Goal: Information Seeking & Learning: Learn about a topic

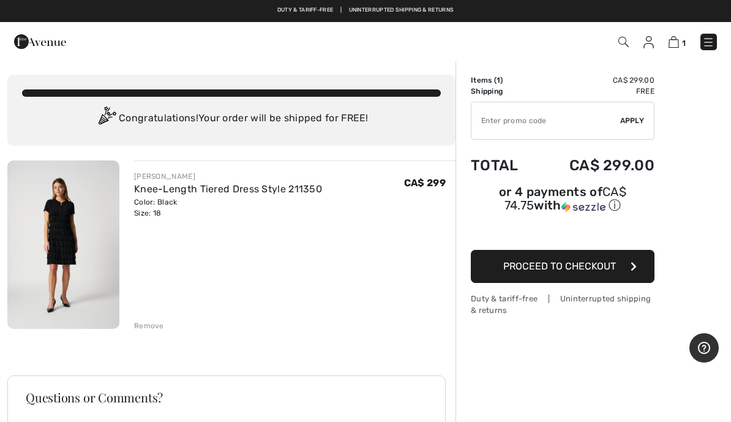
click at [69, 270] on img at bounding box center [63, 244] width 112 height 168
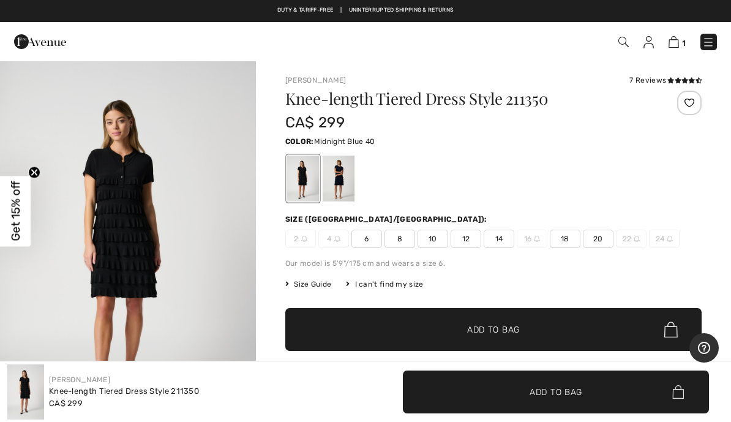
click at [338, 181] on div at bounding box center [339, 179] width 32 height 46
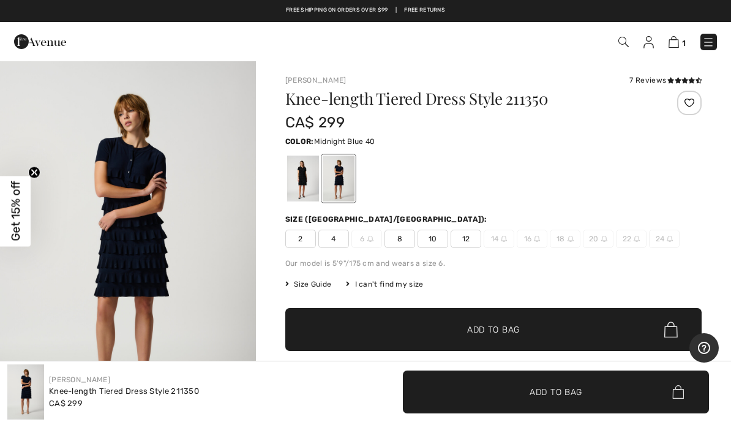
click at [674, 45] on img at bounding box center [674, 42] width 10 height 12
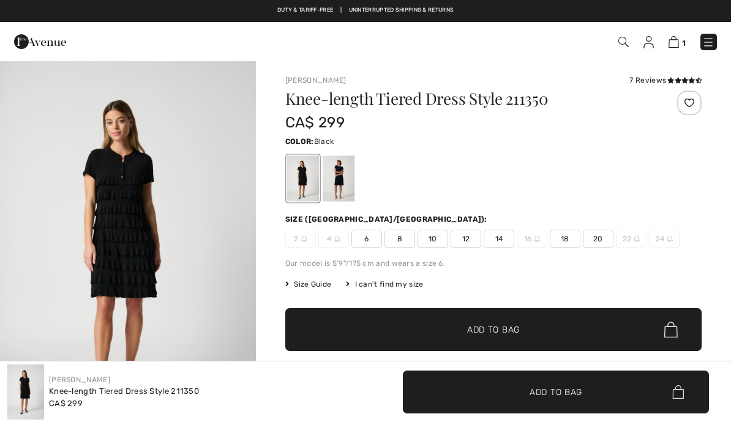
checkbox input "true"
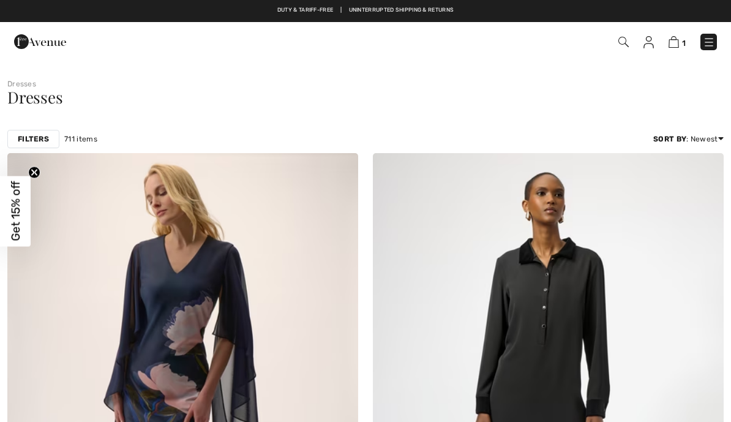
click at [645, 45] on img at bounding box center [649, 42] width 10 height 12
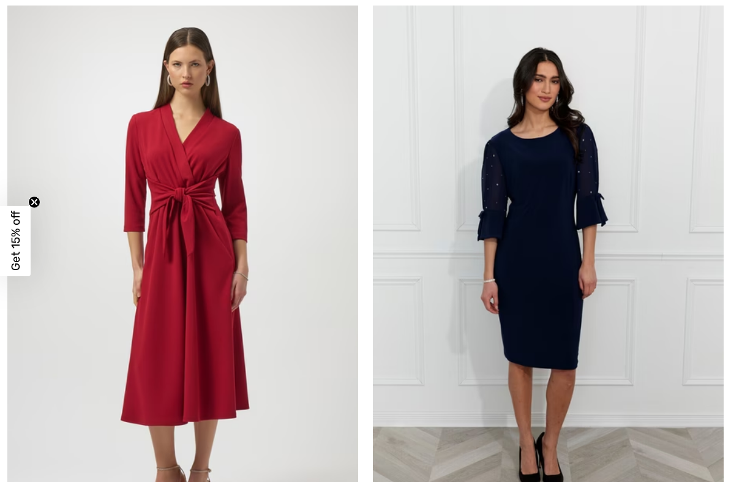
scroll to position [6825, 0]
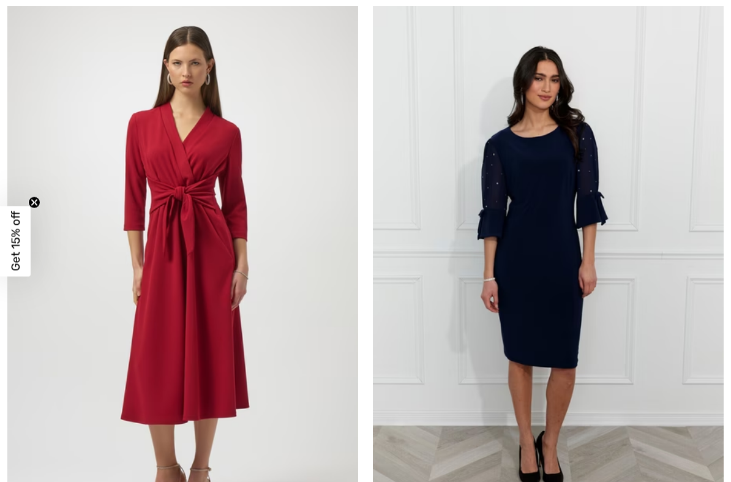
click at [541, 230] on img at bounding box center [548, 265] width 351 height 527
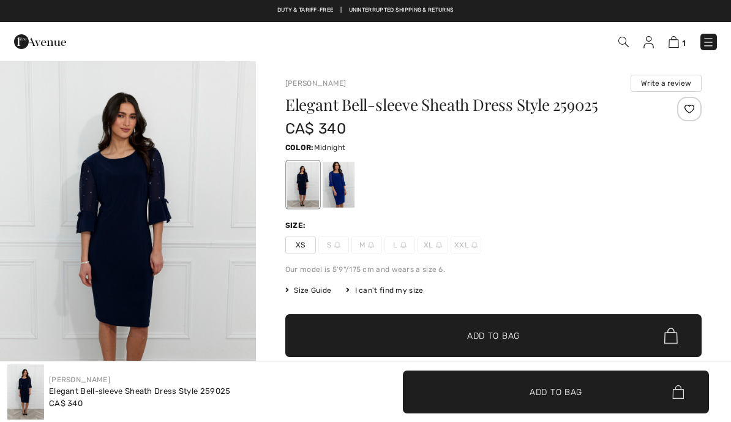
checkbox input "true"
click at [340, 191] on div at bounding box center [339, 185] width 32 height 46
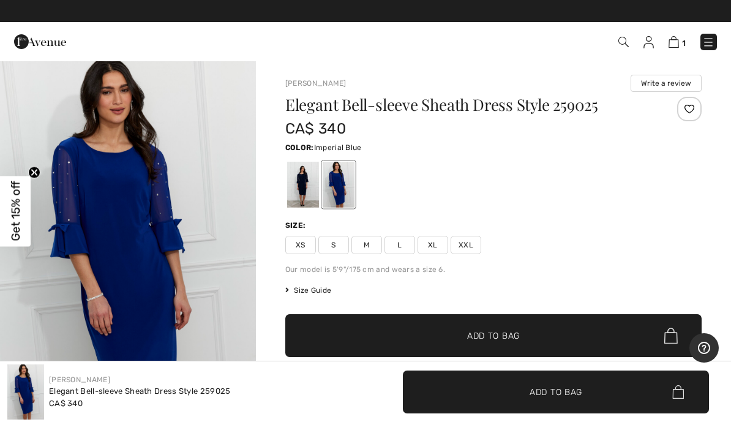
click at [306, 186] on div at bounding box center [303, 185] width 32 height 46
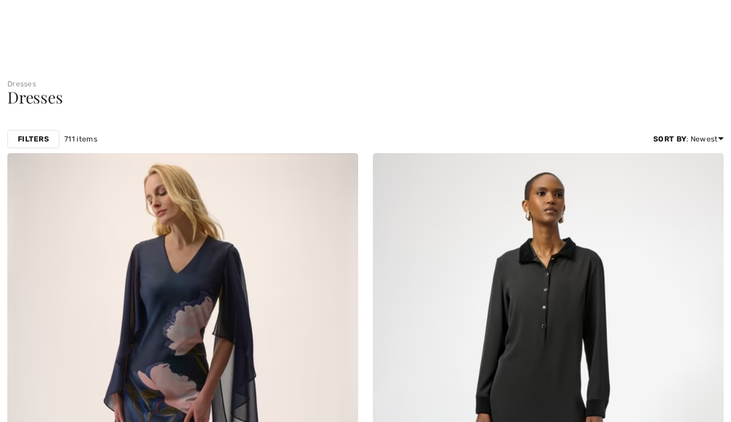
checkbox input "true"
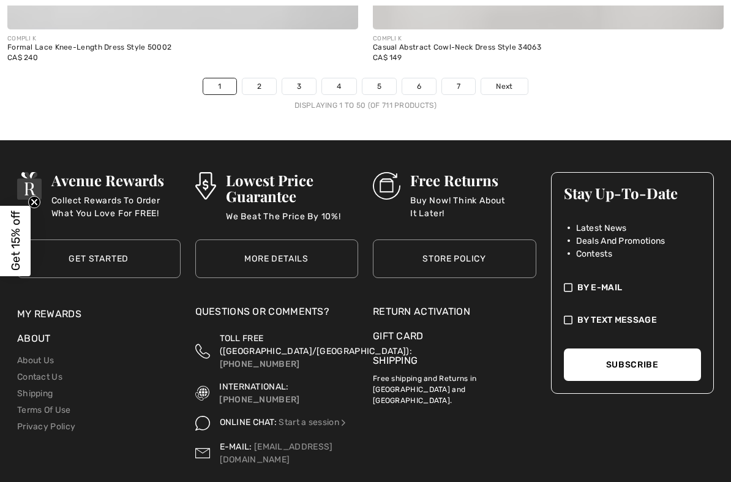
scroll to position [15275, 0]
click at [530, 78] on ul "1 2 3 4 5 6 7 Next" at bounding box center [365, 86] width 731 height 17
click at [508, 81] on span "Next" at bounding box center [504, 86] width 17 height 11
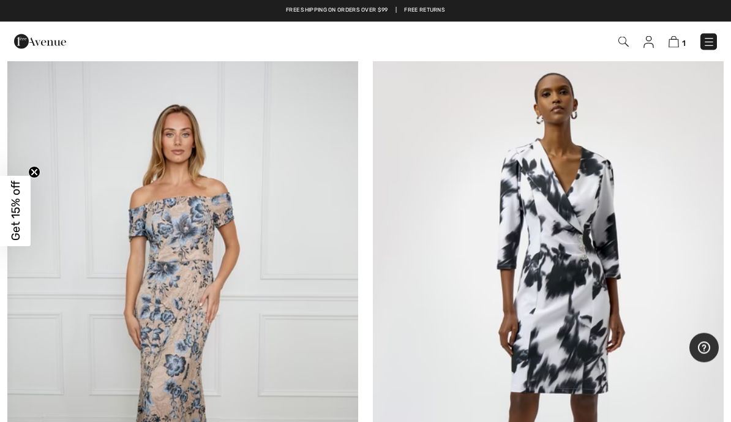
scroll to position [8566, 0]
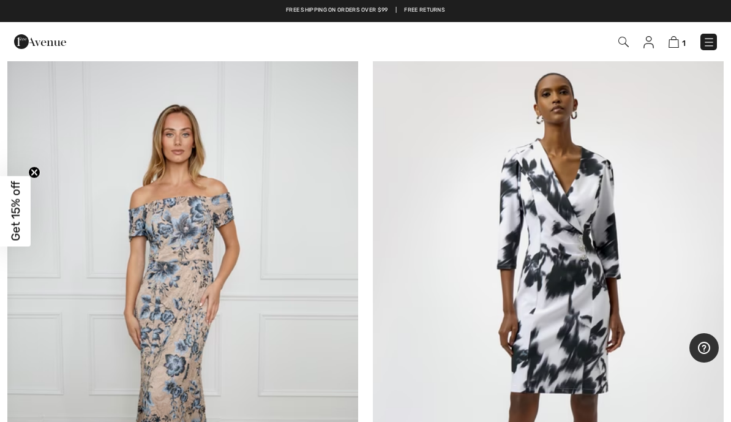
click at [639, 40] on span "1" at bounding box center [516, 42] width 402 height 17
click at [640, 43] on span "1" at bounding box center [516, 42] width 402 height 17
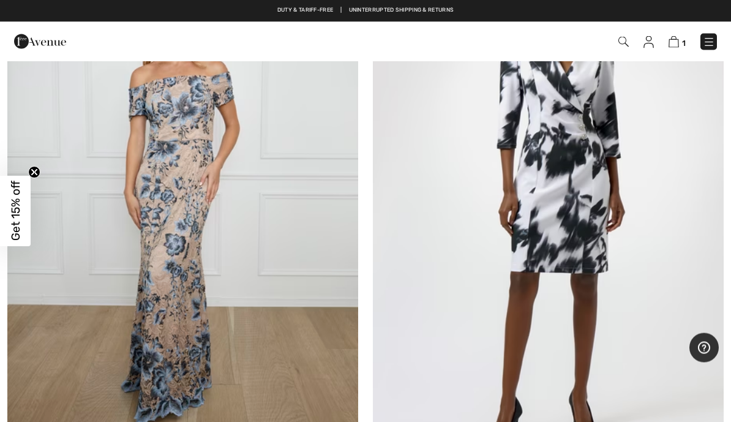
scroll to position [8641, 0]
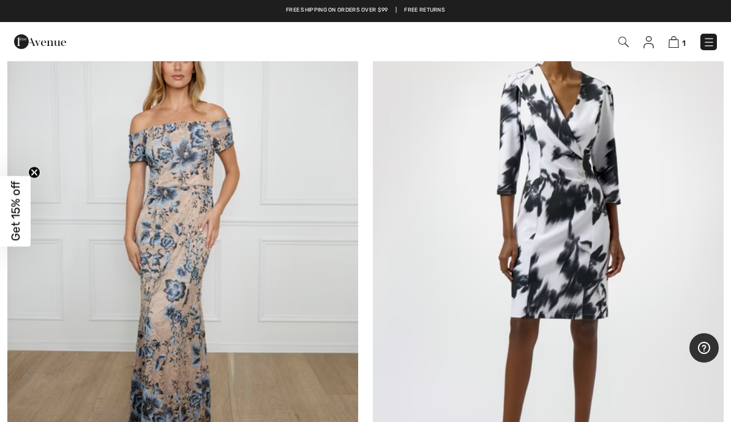
click at [712, 39] on img at bounding box center [709, 42] width 12 height 12
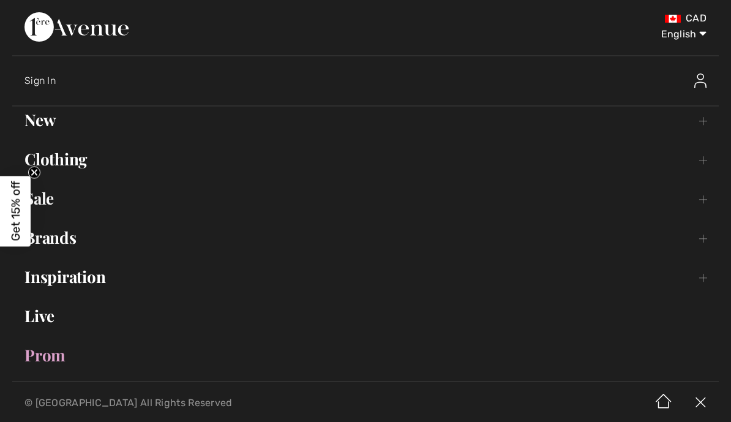
click at [688, 39] on select "English Français" at bounding box center [675, 31] width 64 height 37
select select "/fr/dresses-4986-a68/pg2/"
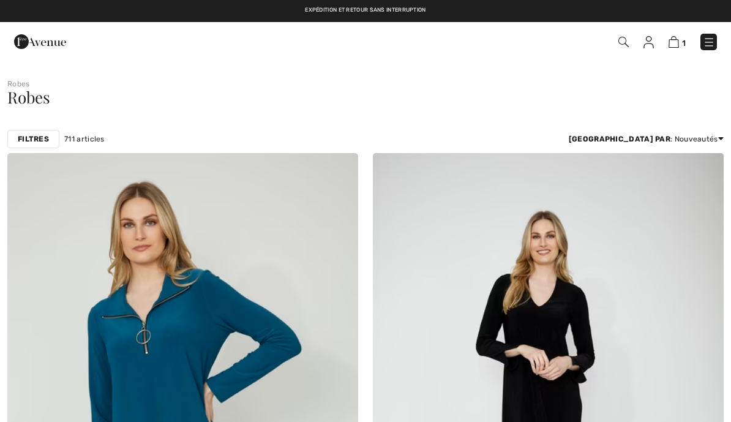
checkbox input "true"
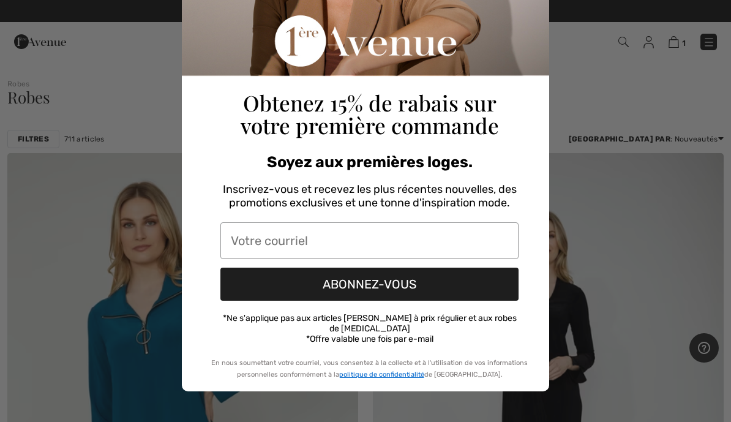
scroll to position [154, 0]
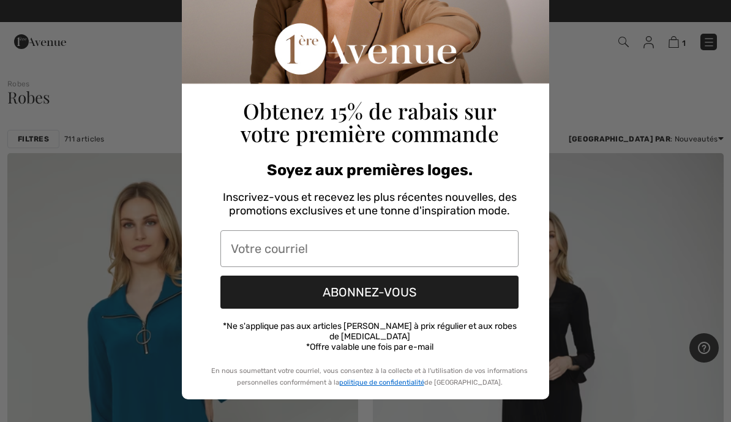
type input "[EMAIL_ADDRESS][DOMAIN_NAME]"
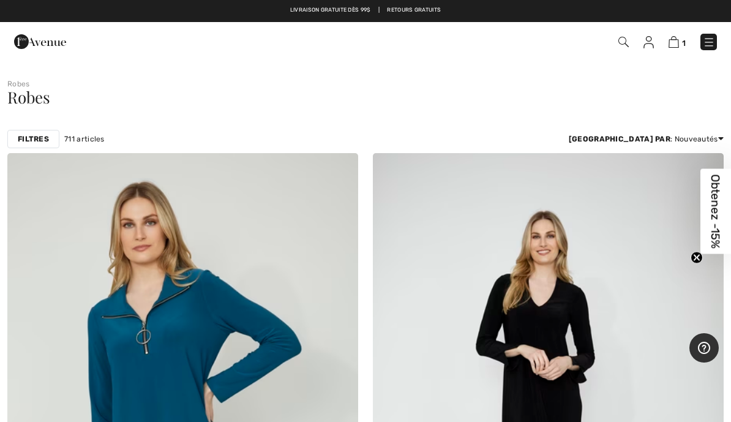
click at [704, 42] on img at bounding box center [709, 42] width 12 height 12
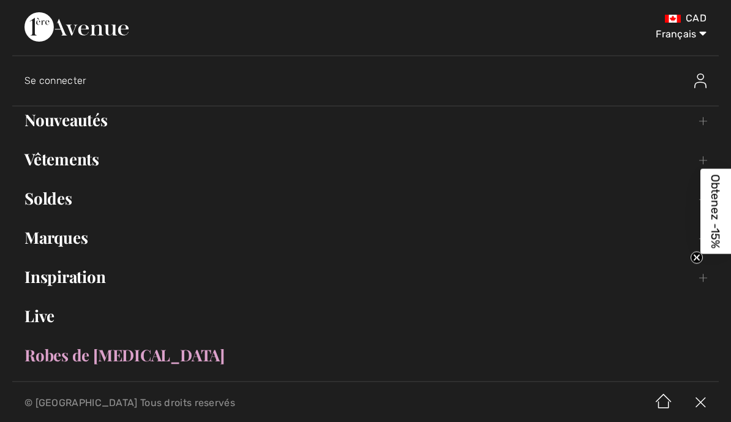
click at [80, 123] on link "Nouveautés Toggle submenu" at bounding box center [365, 120] width 707 height 27
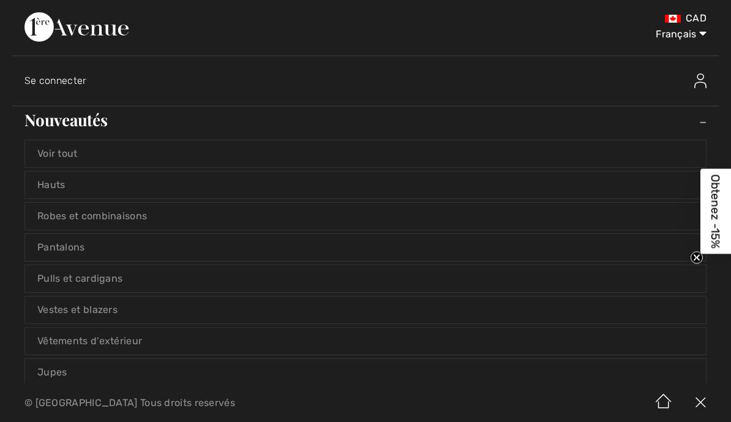
click at [40, 159] on link "Voir tout" at bounding box center [365, 153] width 681 height 27
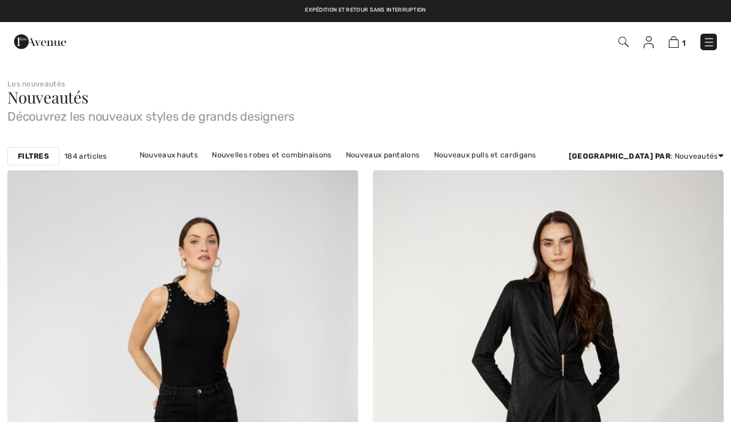
checkbox input "true"
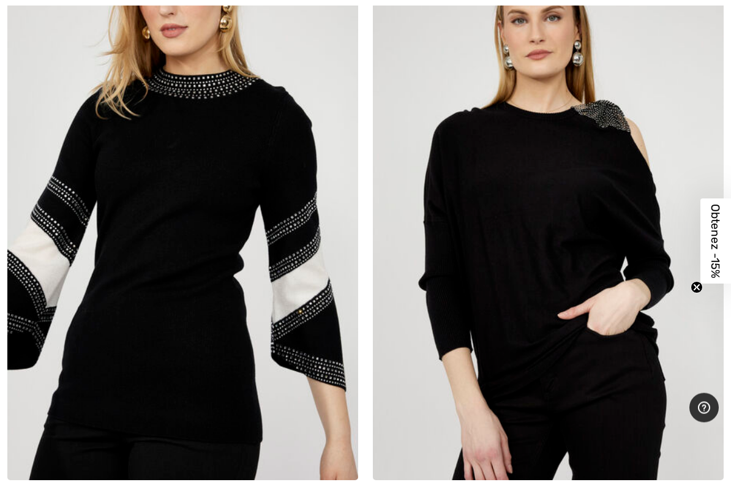
scroll to position [5734, 0]
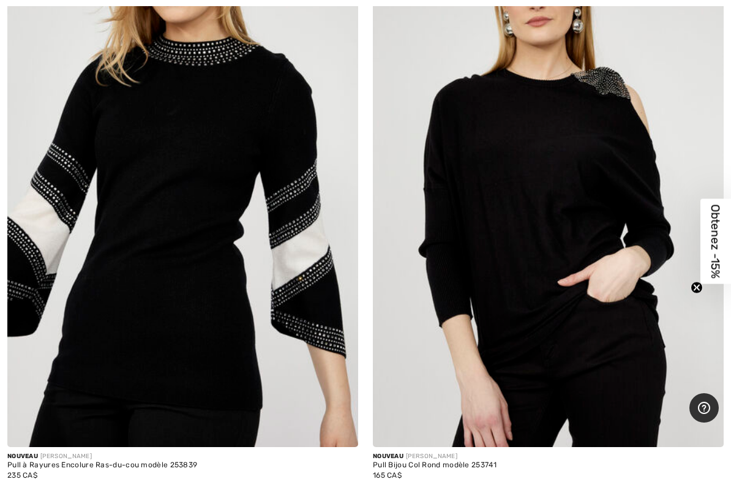
click at [276, 108] on img at bounding box center [182, 184] width 351 height 527
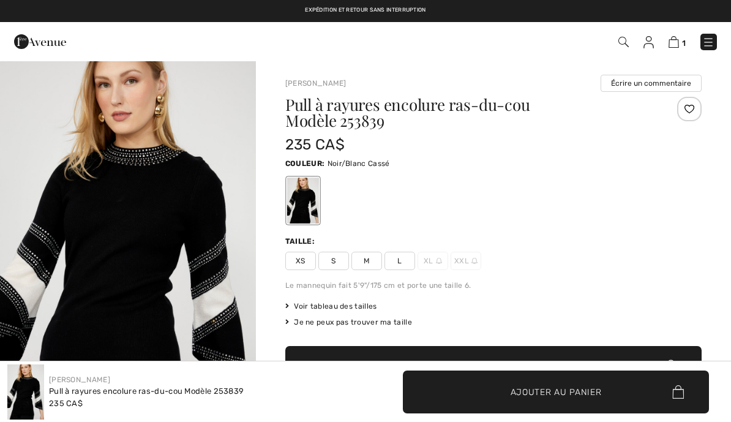
checkbox input "true"
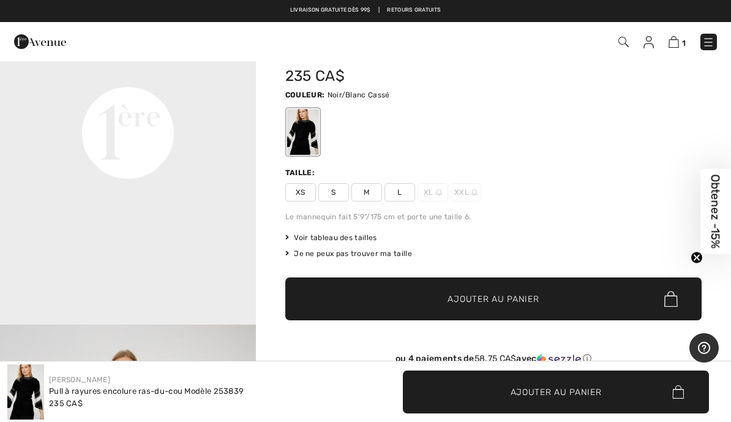
scroll to position [843, 0]
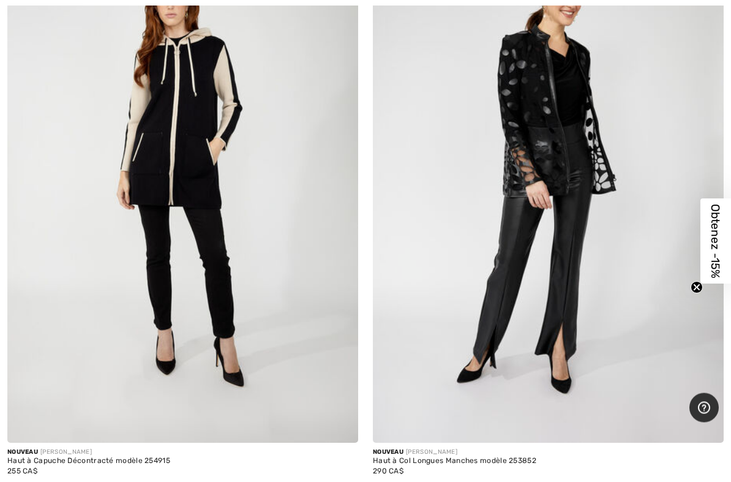
scroll to position [14718, 0]
click at [268, 183] on img at bounding box center [182, 180] width 351 height 527
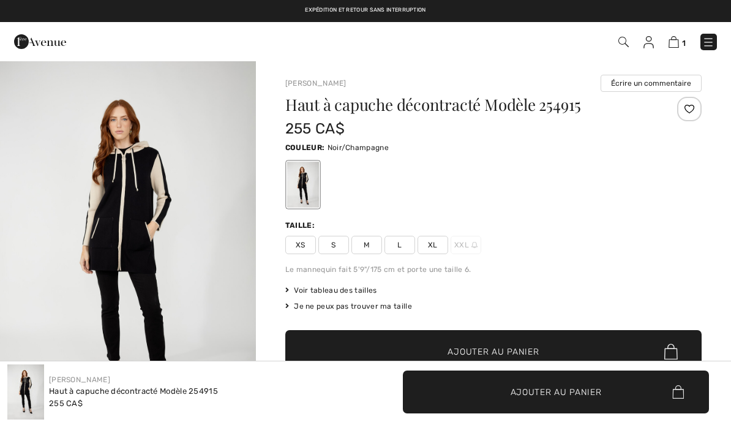
checkbox input "true"
click at [198, 290] on img "1 / 4" at bounding box center [128, 252] width 256 height 384
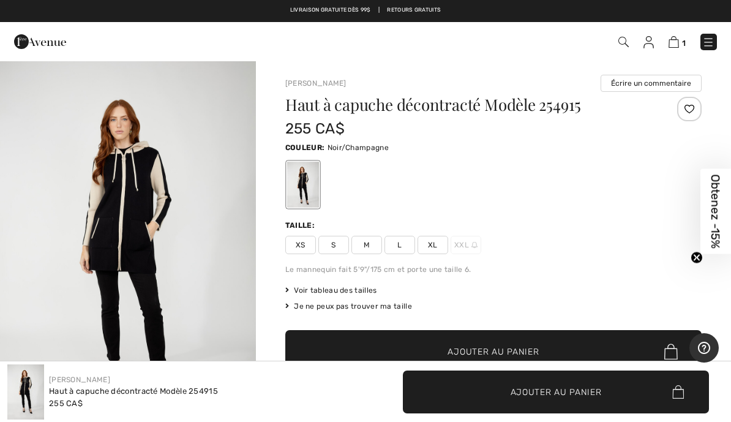
click at [304, 288] on span "Voir tableau des tailles" at bounding box center [331, 290] width 92 height 11
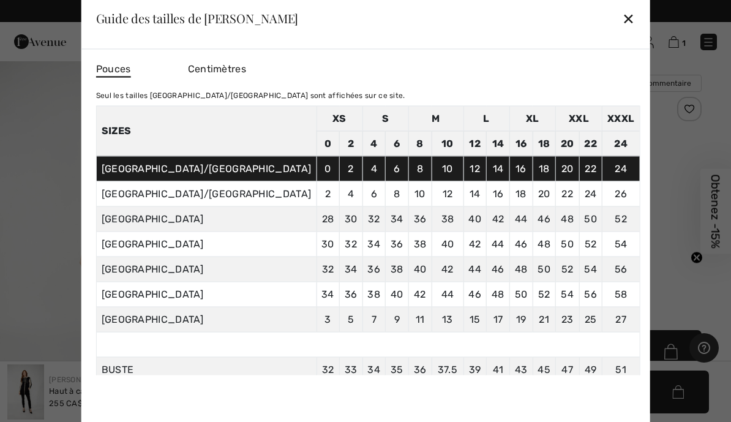
click at [622, 16] on div "✕" at bounding box center [628, 19] width 13 height 26
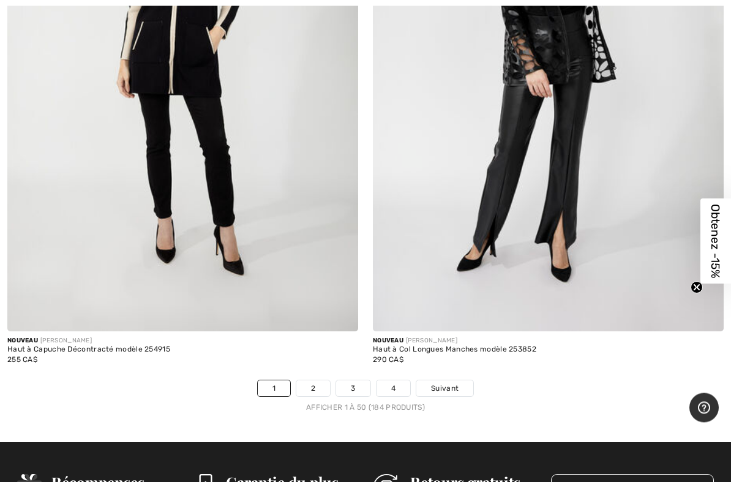
scroll to position [14829, 0]
click at [456, 383] on span "Suivant" at bounding box center [445, 388] width 28 height 11
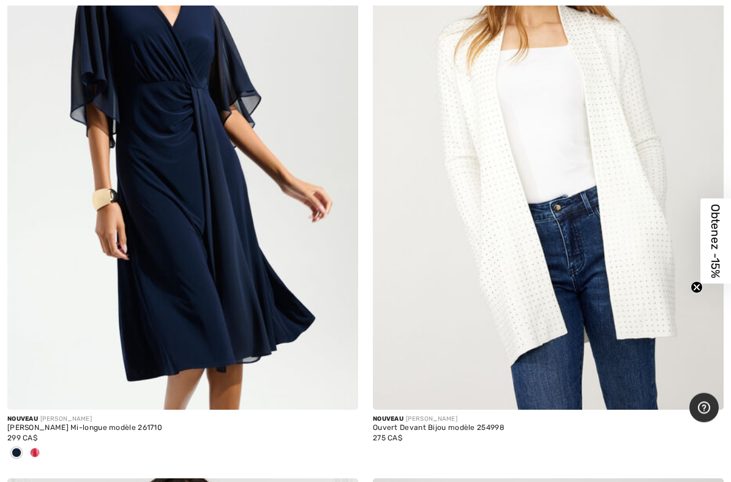
scroll to position [2031, 0]
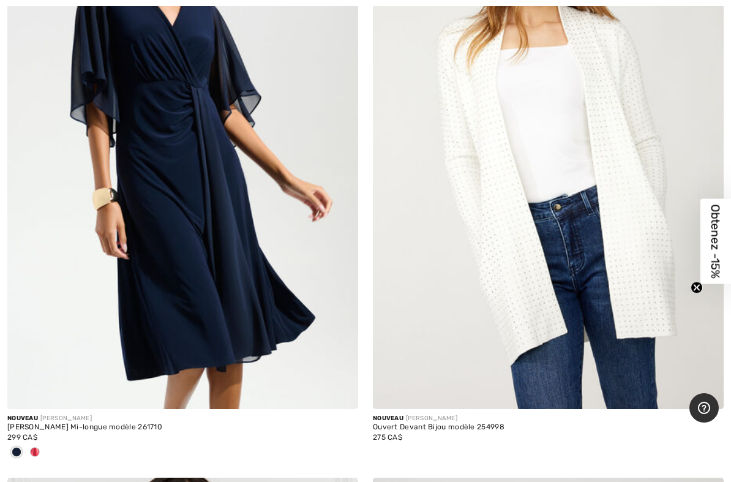
click at [573, 301] on img at bounding box center [548, 146] width 351 height 527
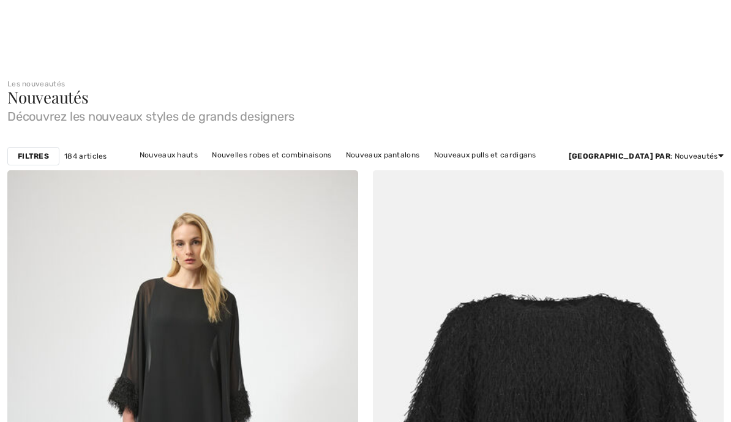
scroll to position [2031, 0]
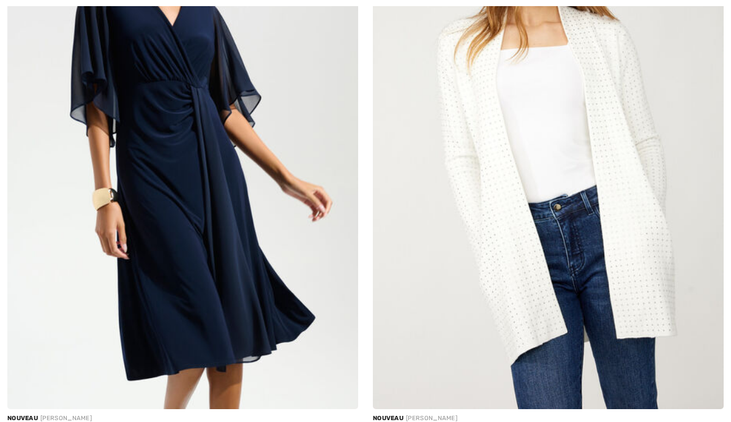
checkbox input "true"
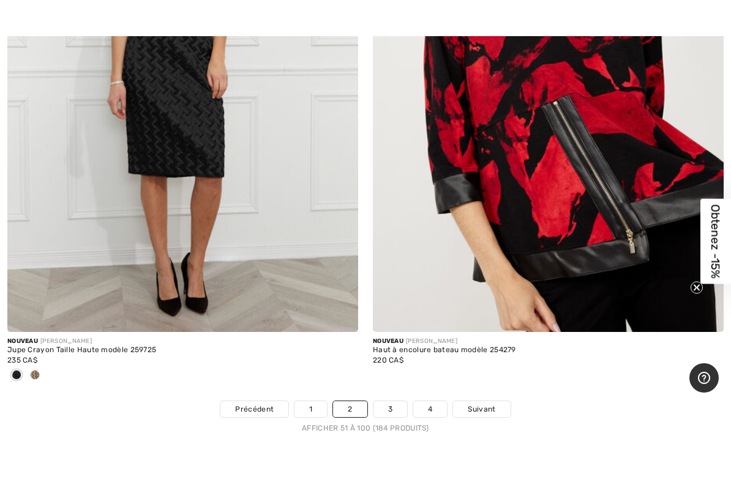
scroll to position [15045, 0]
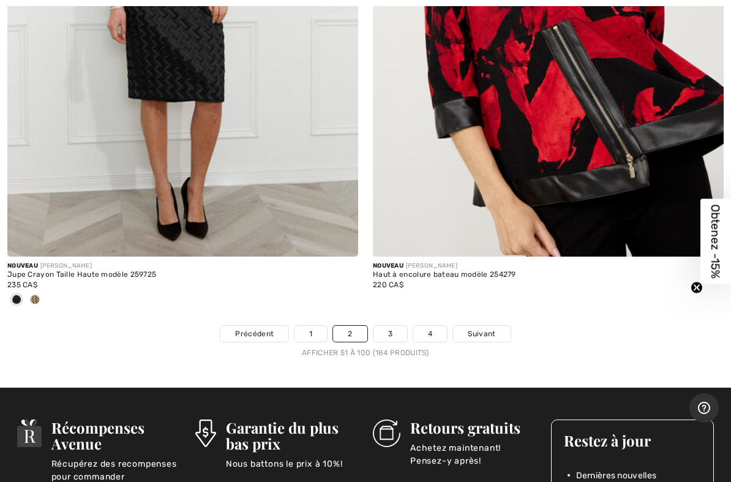
click at [488, 327] on link "Suivant" at bounding box center [481, 334] width 57 height 16
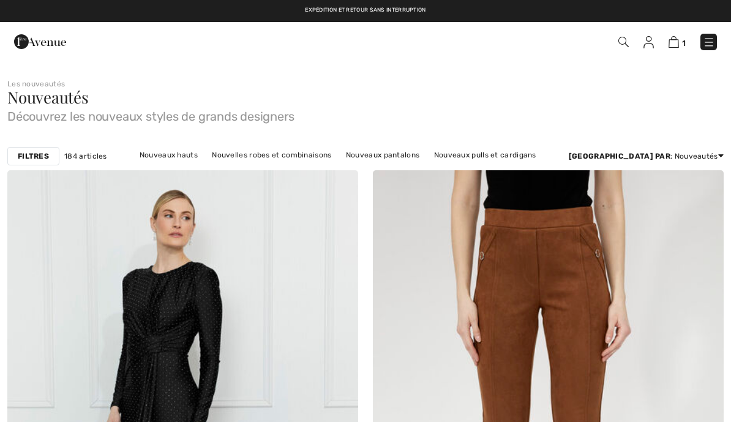
checkbox input "true"
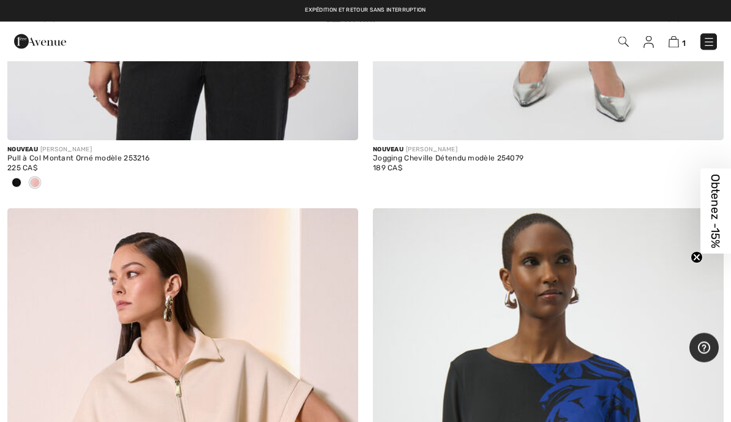
scroll to position [4912, 0]
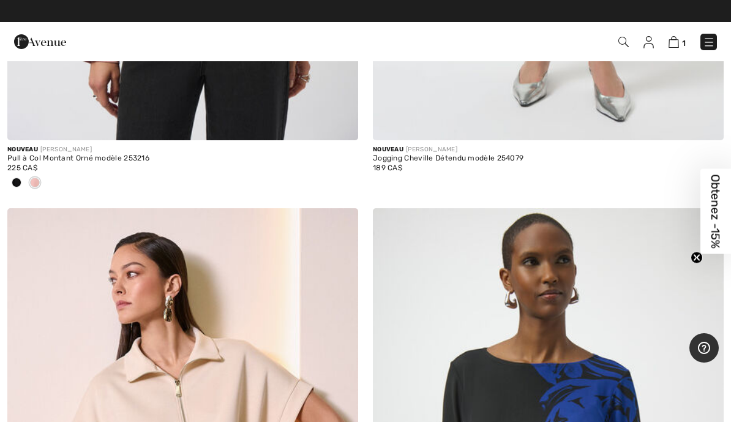
click at [710, 48] on img at bounding box center [709, 42] width 12 height 12
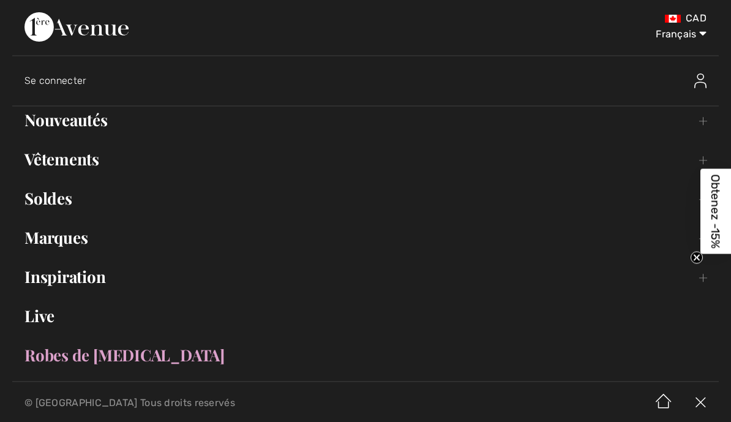
click at [83, 160] on link "Vêtements Toggle submenu" at bounding box center [365, 159] width 707 height 27
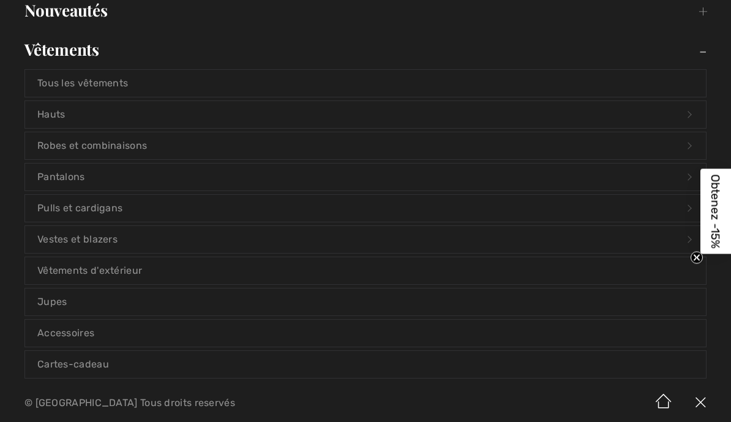
scroll to position [132, 0]
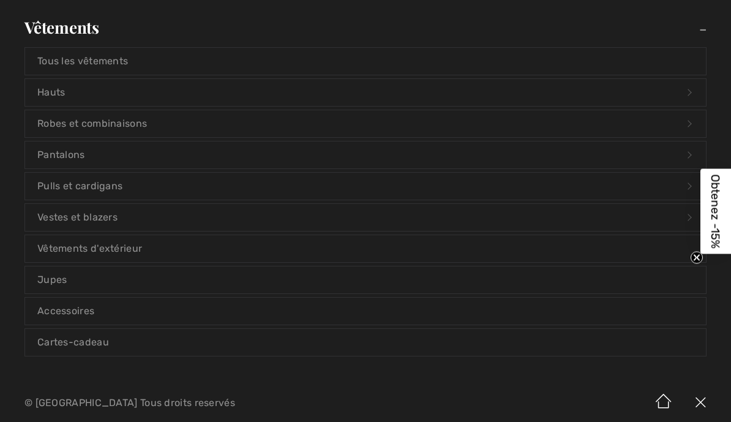
click at [204, 127] on link "Robes et combinaisons Open submenu" at bounding box center [365, 123] width 681 height 27
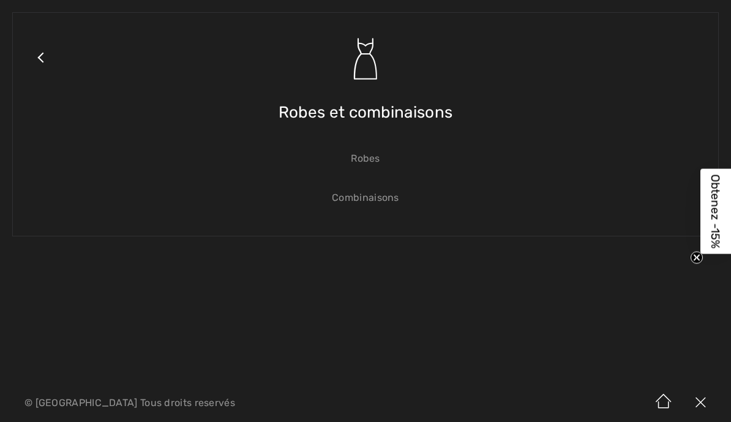
click at [386, 189] on link "Combinaisons" at bounding box center [365, 197] width 681 height 27
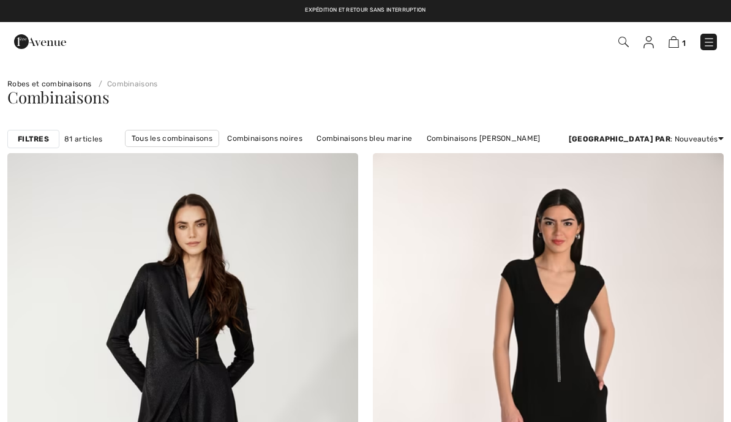
checkbox input "true"
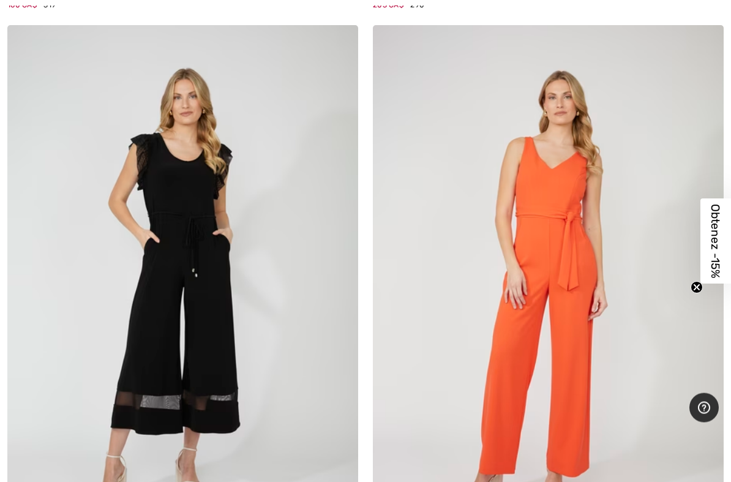
scroll to position [8065, 0]
click at [283, 255] on img at bounding box center [182, 288] width 351 height 527
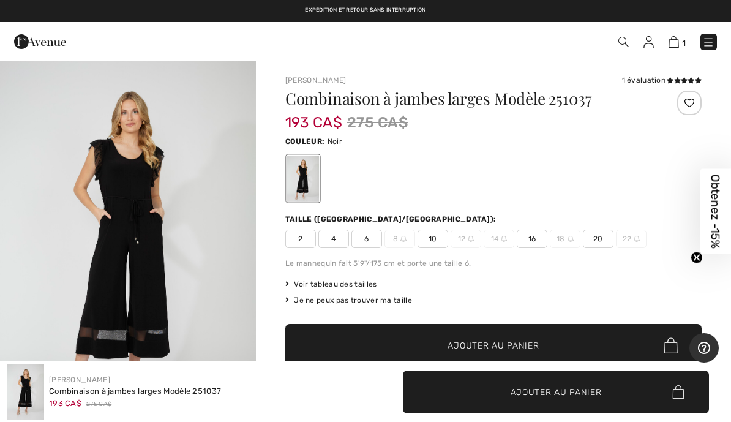
click at [227, 291] on img "1 / 4" at bounding box center [128, 252] width 256 height 384
